Goal: Transaction & Acquisition: Obtain resource

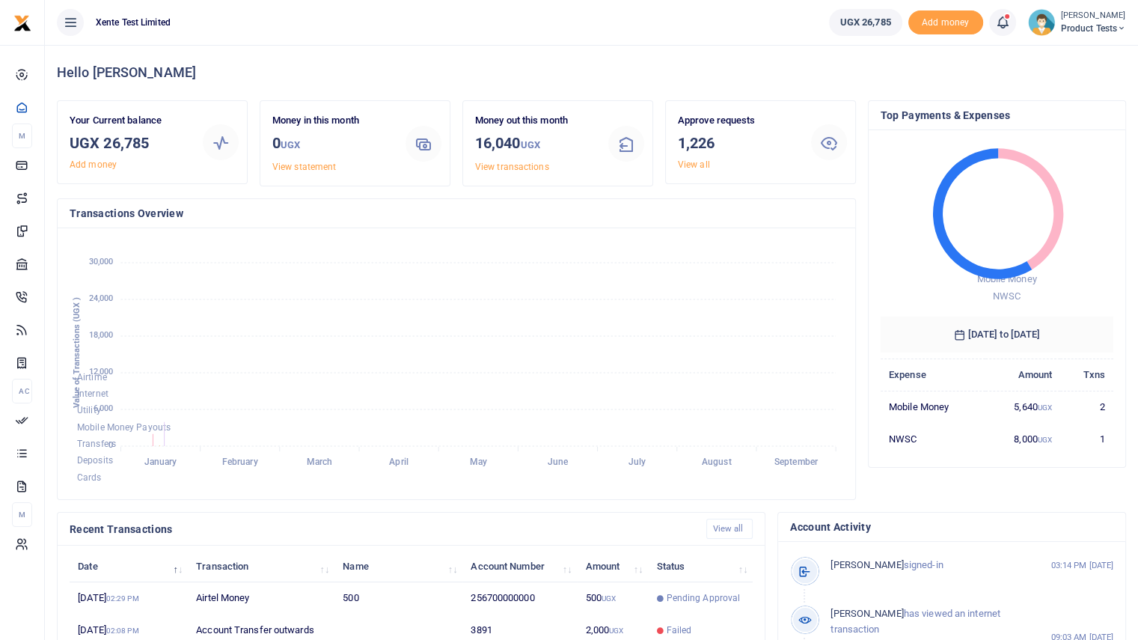
scroll to position [235, 762]
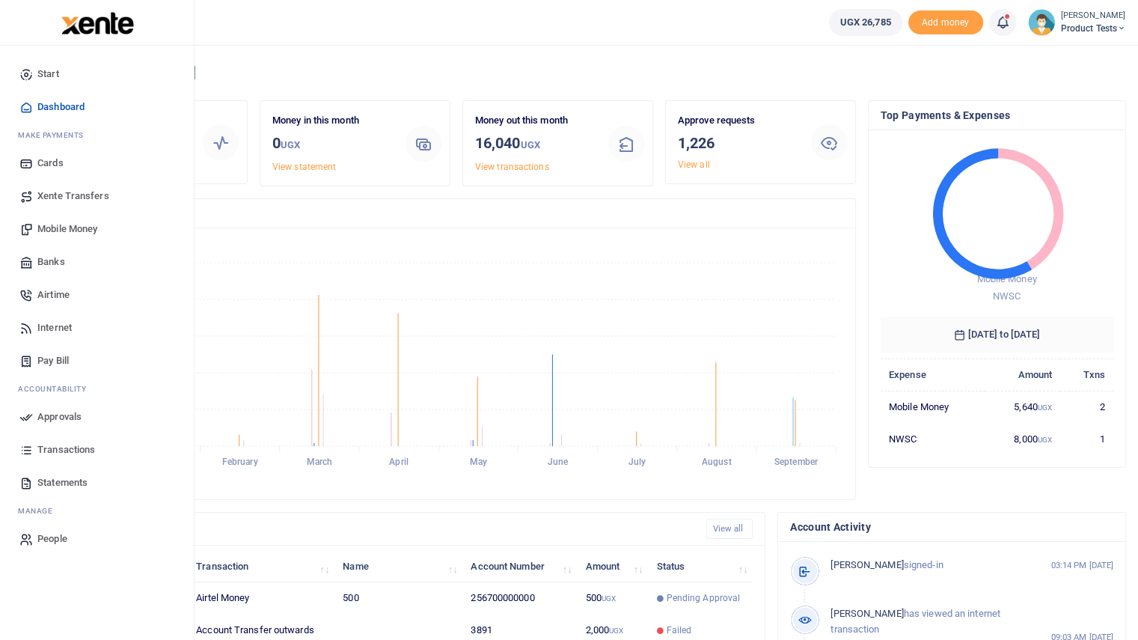
click at [59, 332] on span "Internet" at bounding box center [54, 327] width 34 height 15
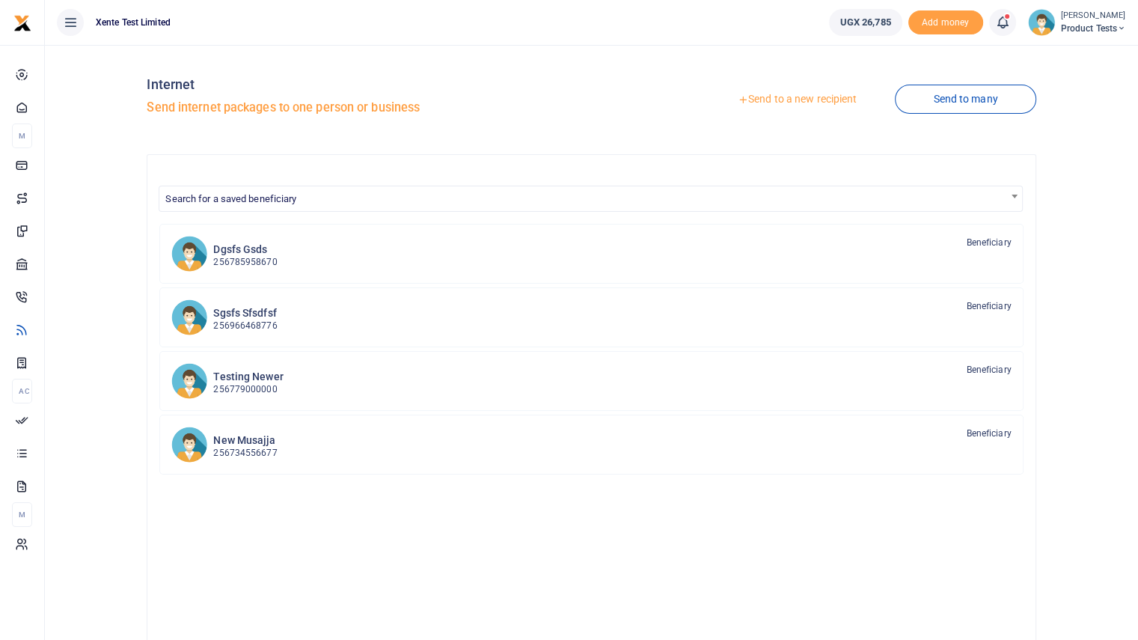
click at [668, 549] on div "Dgsfs Gsds 256785958670 Beneficiary Sgsfs Sfsdfsf 256966468776 Beneficiary" at bounding box center [591, 452] width 864 height 457
click at [985, 96] on link "Send to many" at bounding box center [965, 99] width 141 height 29
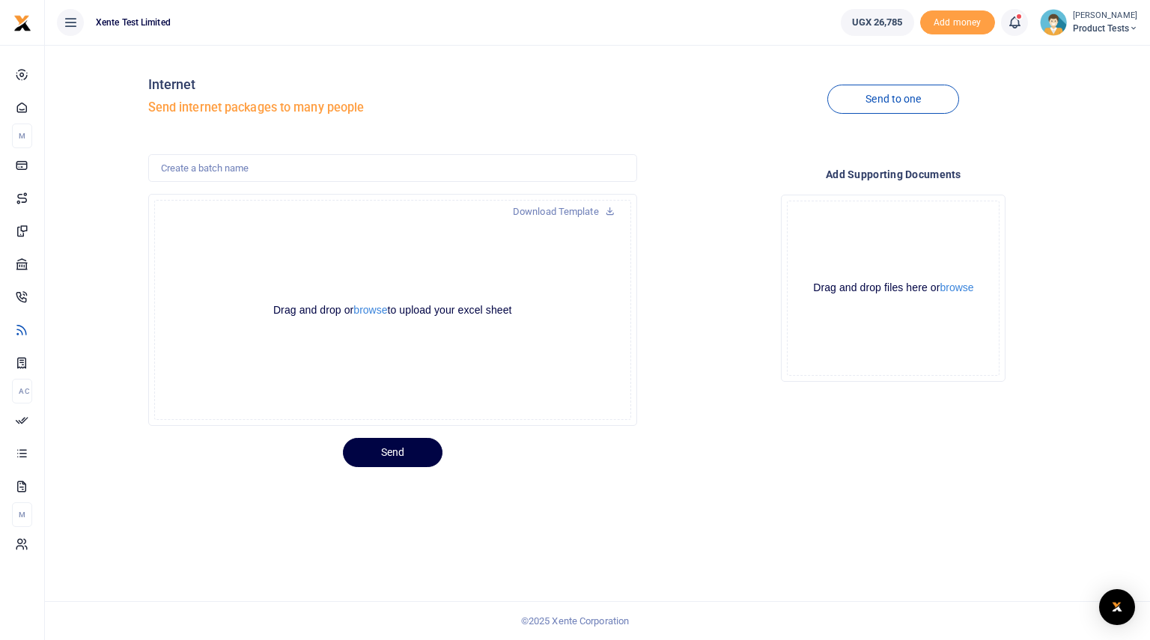
click at [613, 554] on div "Internet Send internet packages to many people Send to one Download Template Dr…" at bounding box center [597, 342] width 1105 height 595
click at [542, 203] on link "Download Template" at bounding box center [564, 212] width 126 height 24
